Goal: Information Seeking & Learning: Learn about a topic

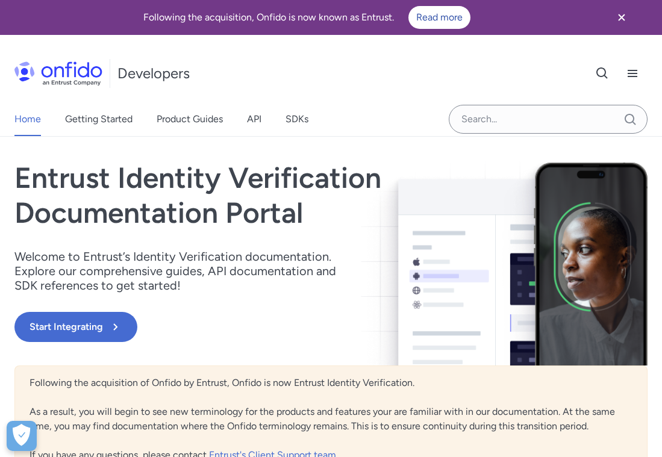
click at [621, 14] on icon "Close banner" at bounding box center [621, 17] width 14 height 14
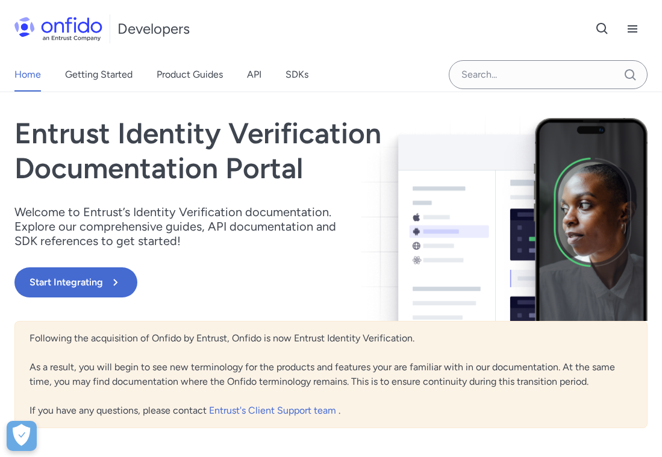
click at [284, 166] on h1 "Entrust Identity Verification Documentation Portal" at bounding box center [235, 150] width 443 height 69
click at [275, 166] on h1 "Entrust Identity Verification Documentation Portal" at bounding box center [235, 150] width 443 height 69
click at [234, 241] on p "Welcome to Entrust’s Identity Verification documentation. Explore our comprehen…" at bounding box center [182, 226] width 337 height 43
click at [268, 229] on p "Welcome to Entrust’s Identity Verification documentation. Explore our comprehen…" at bounding box center [182, 226] width 337 height 43
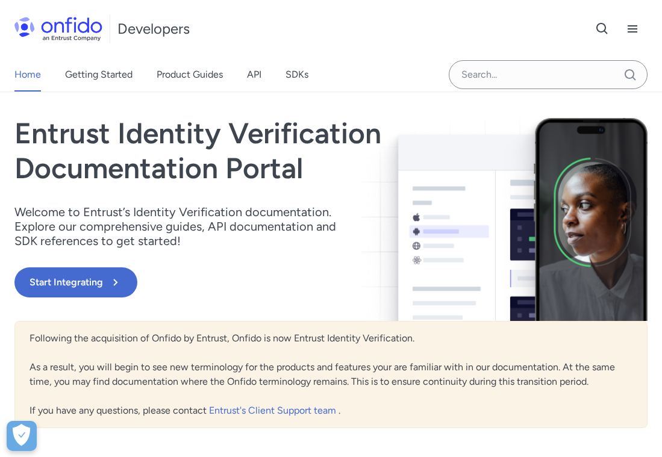
click at [266, 219] on p "Welcome to Entrust’s Identity Verification documentation. Explore our comprehen…" at bounding box center [182, 226] width 337 height 43
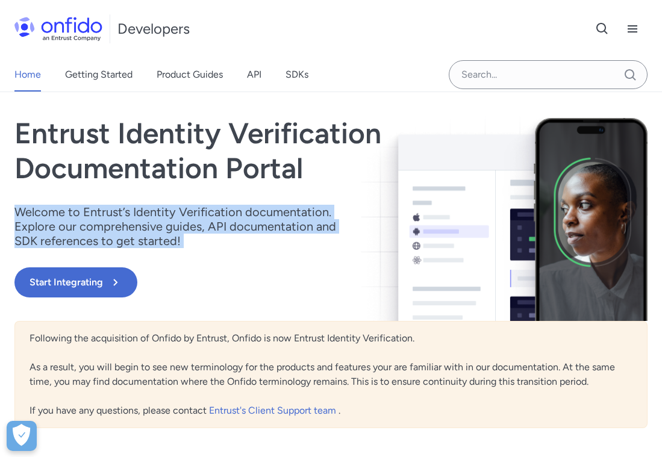
click at [266, 219] on p "Welcome to Entrust’s Identity Verification documentation. Explore our comprehen…" at bounding box center [182, 226] width 337 height 43
click at [267, 215] on p "Welcome to Entrust’s Identity Verification documentation. Explore our comprehen…" at bounding box center [182, 226] width 337 height 43
